Goal: Find specific page/section: Find specific page/section

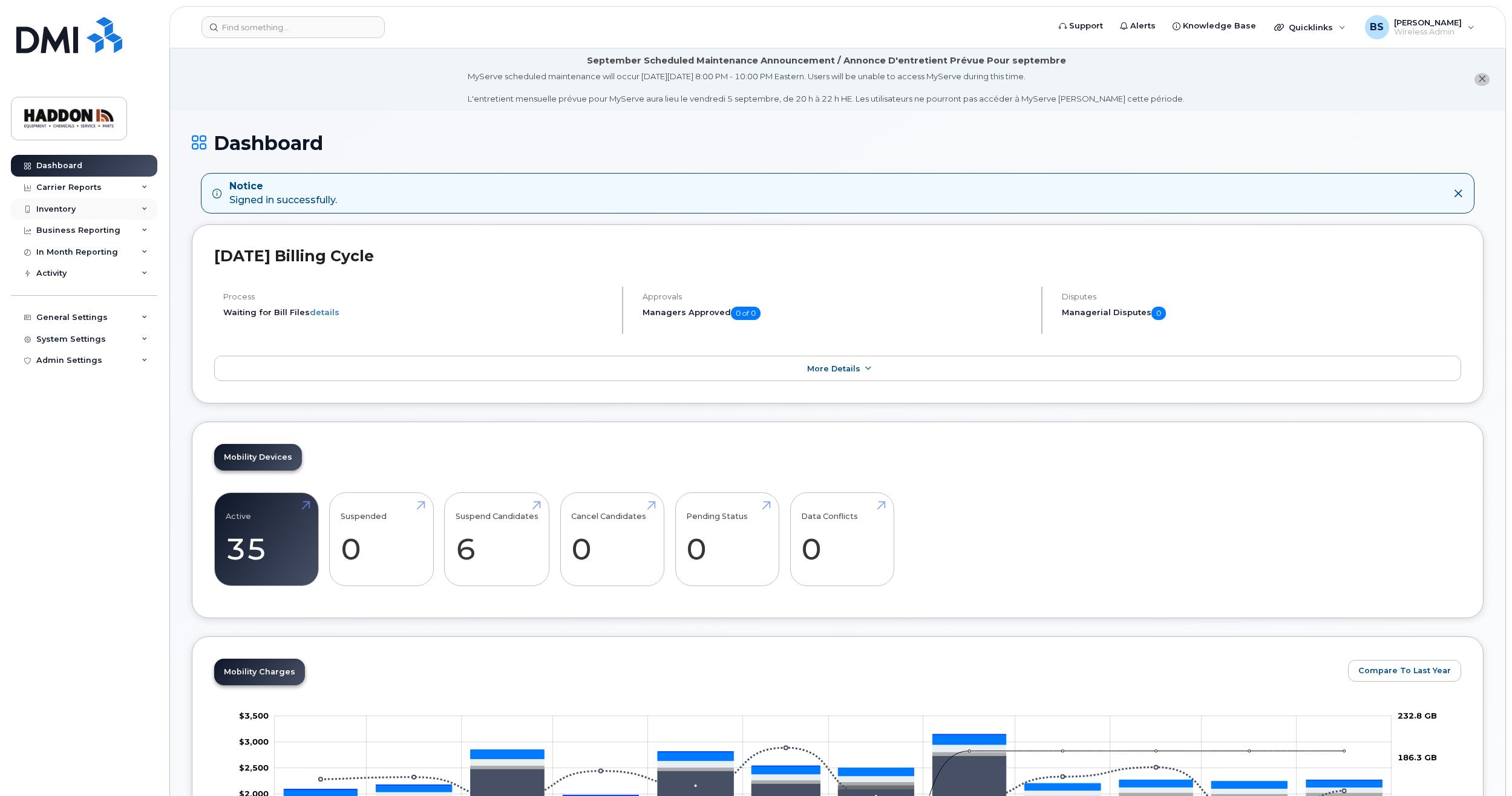
click at [92, 210] on div "Inventory" at bounding box center [84, 209] width 146 height 22
click at [97, 233] on div "Mobility Devices" at bounding box center [76, 230] width 68 height 11
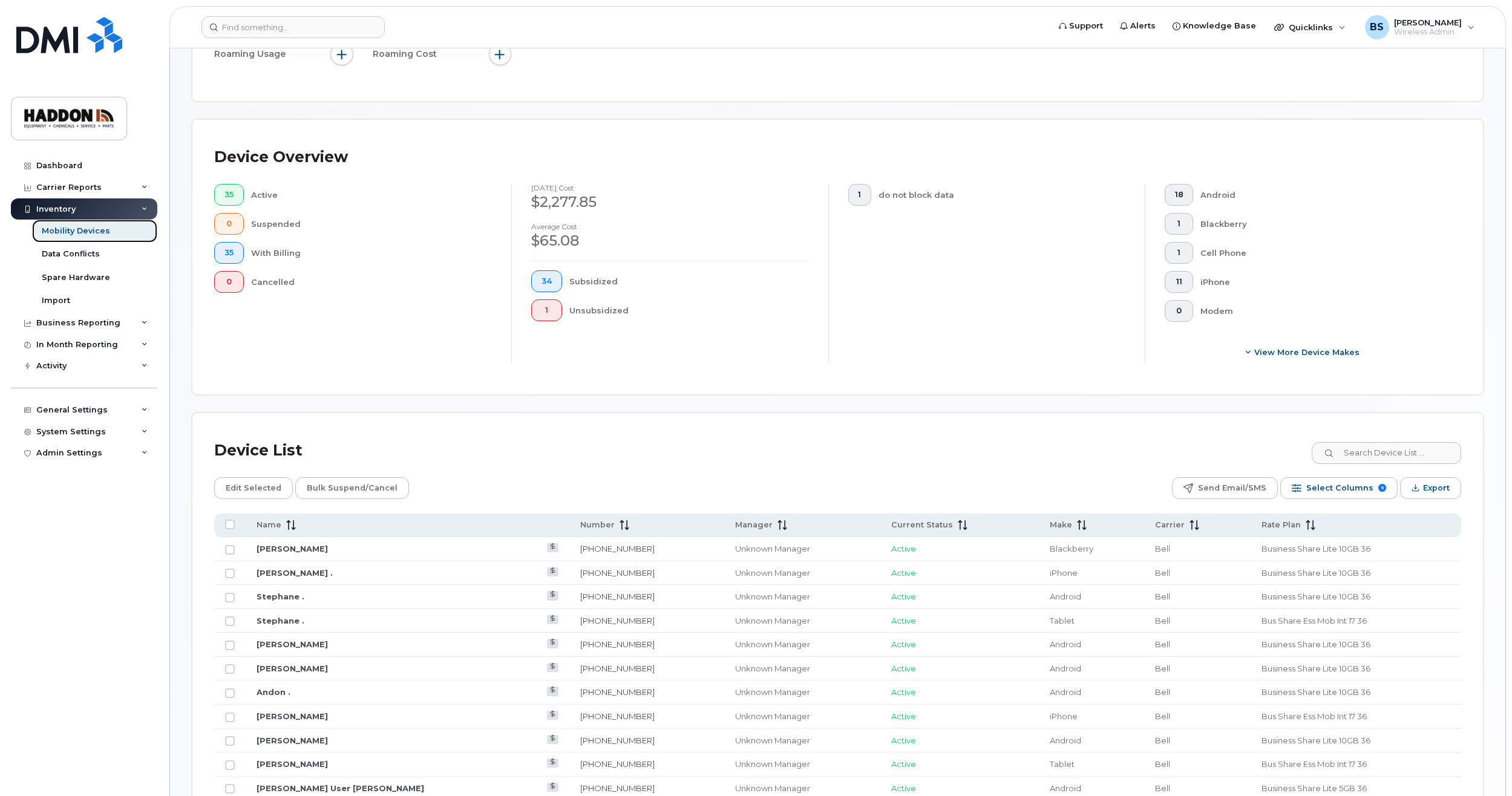
scroll to position [363, 0]
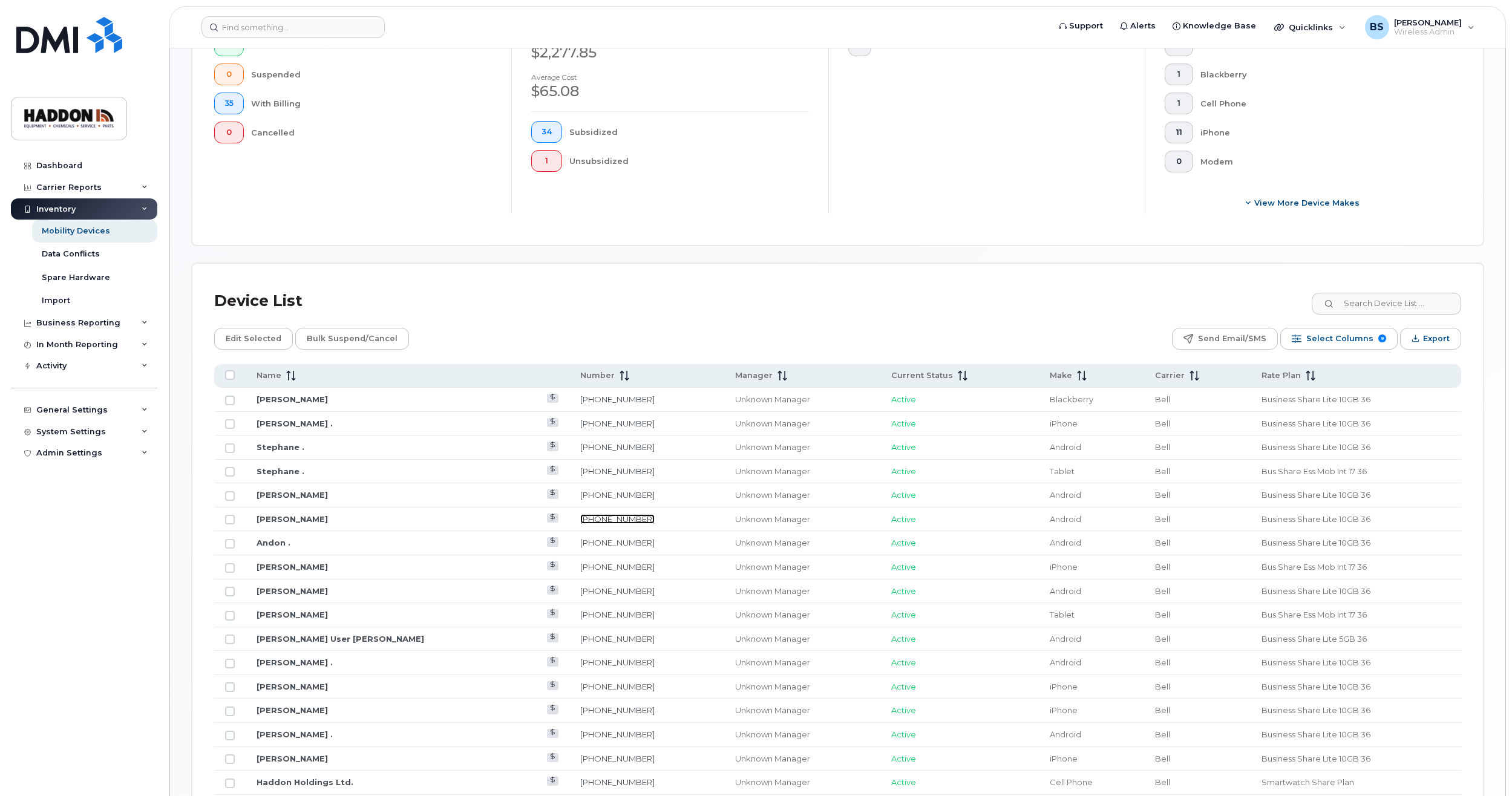
click at [580, 519] on link "236-660-8569" at bounding box center [617, 518] width 74 height 9
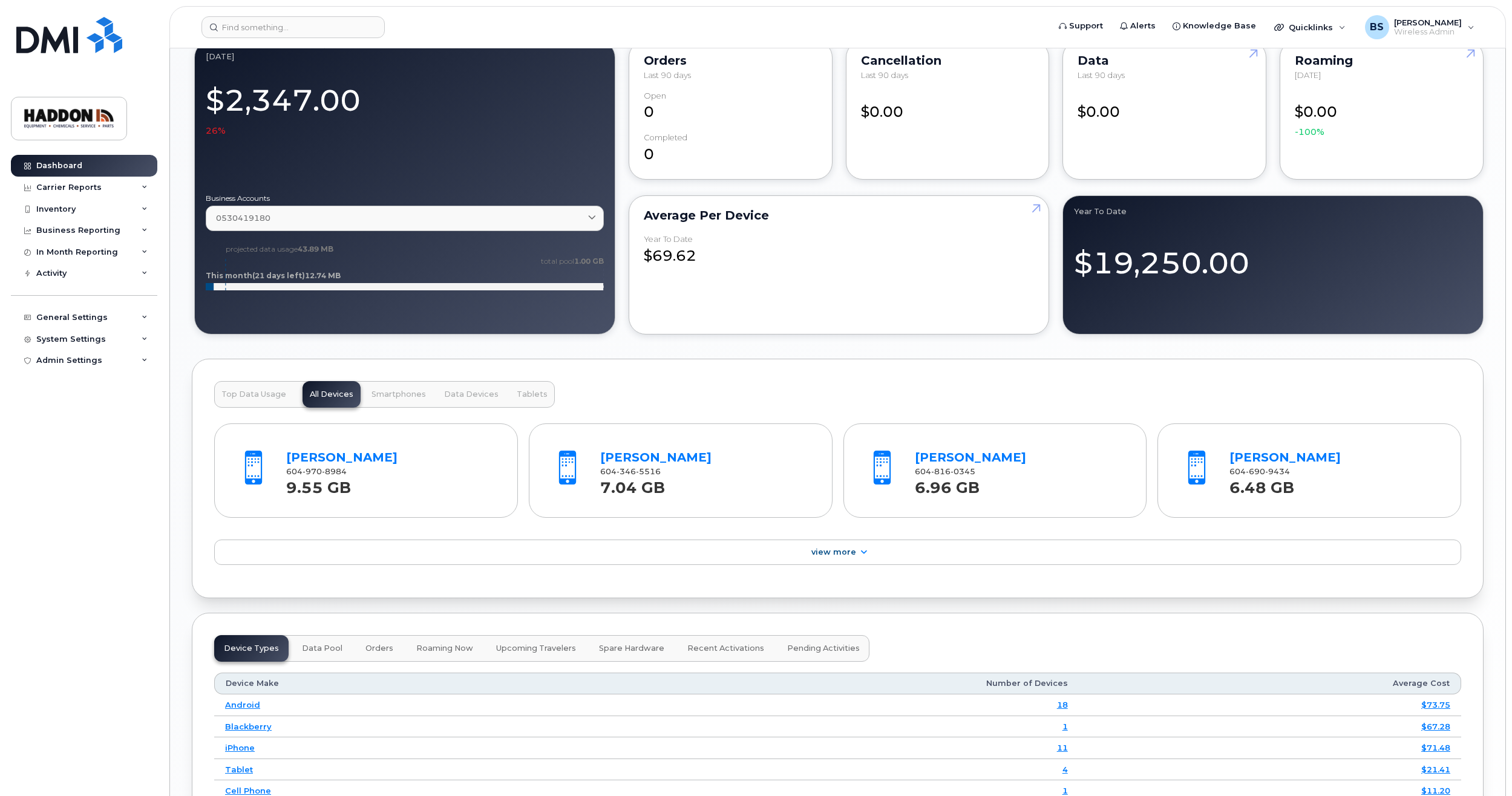
scroll to position [1028, 0]
